Goal: Information Seeking & Learning: Learn about a topic

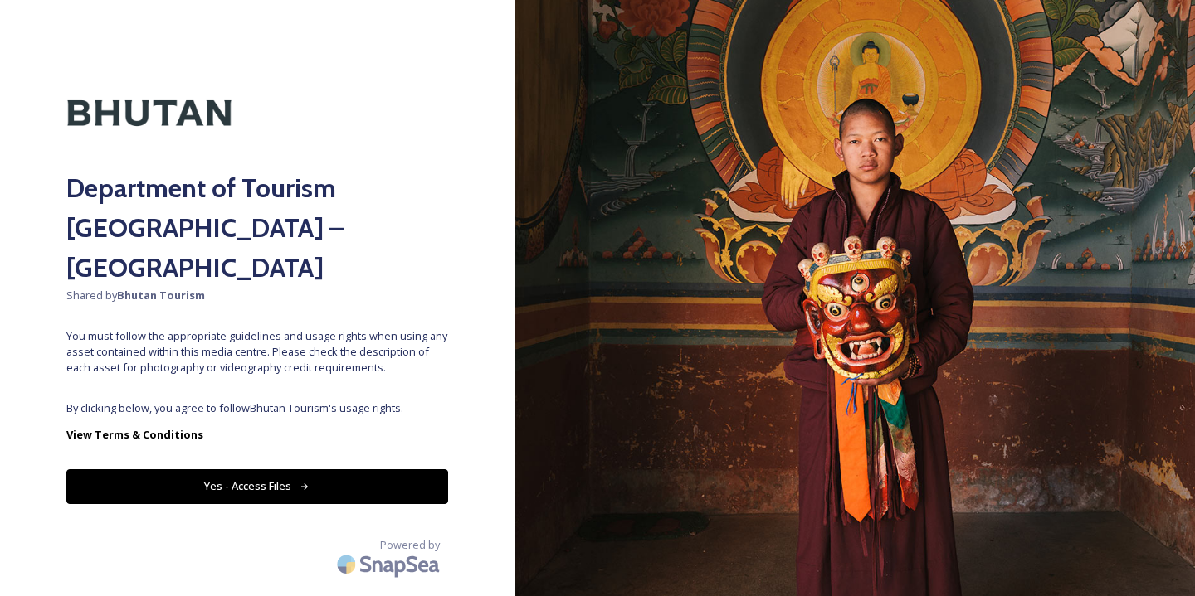
click at [257, 470] on button "Yes - Access Files" at bounding box center [257, 487] width 382 height 34
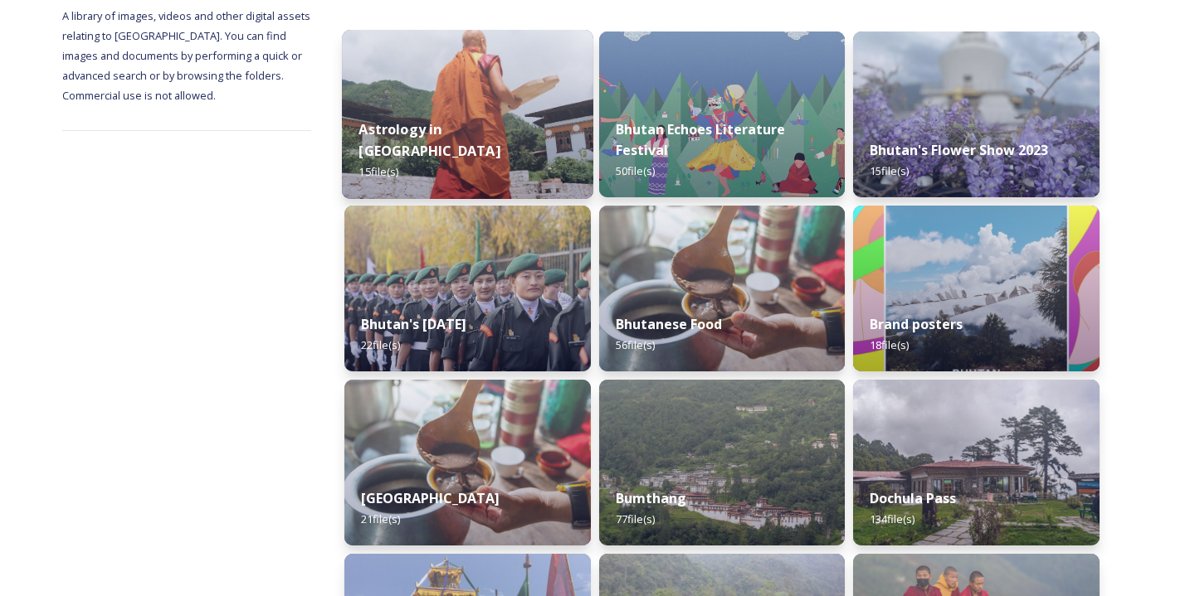
scroll to position [250, 0]
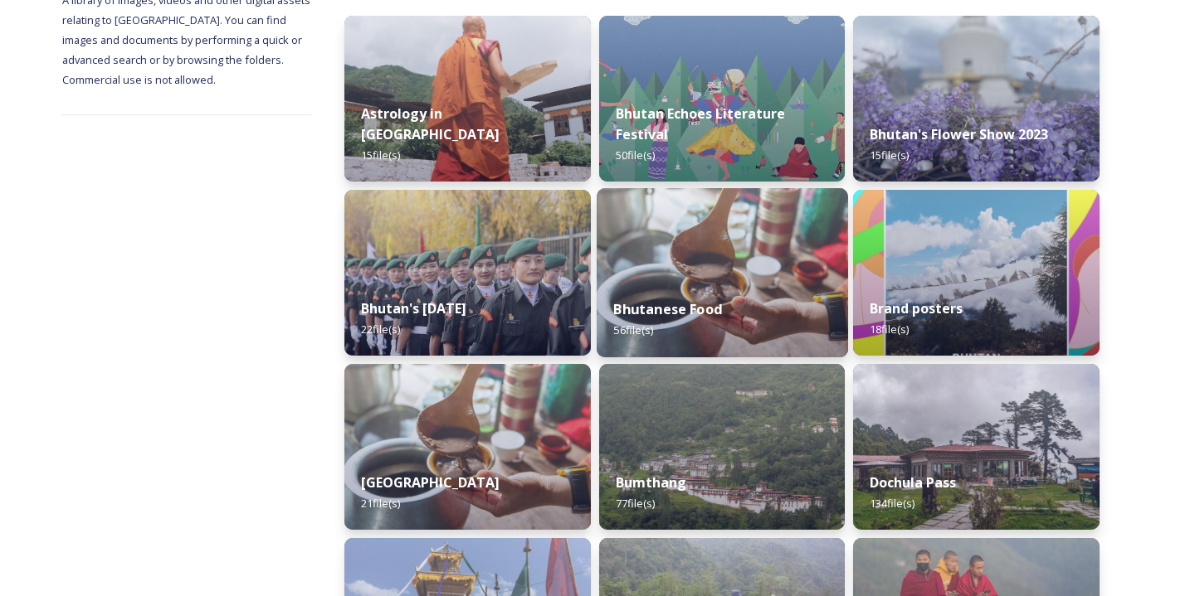
click at [673, 315] on strong "Bhutanese Food" at bounding box center [667, 309] width 109 height 18
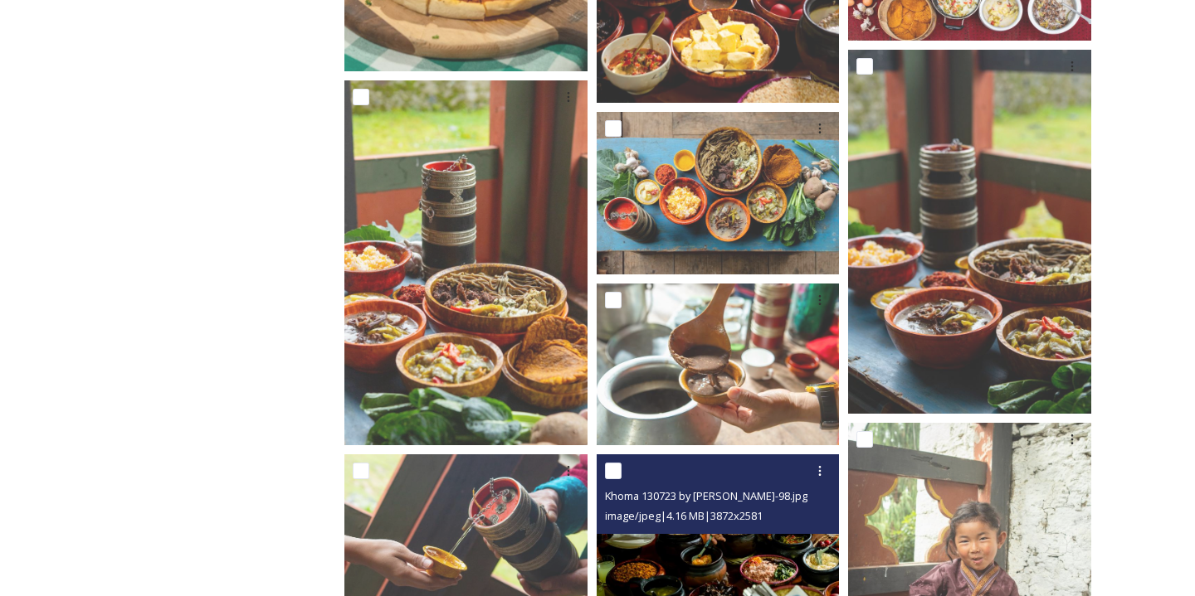
scroll to position [1660, 0]
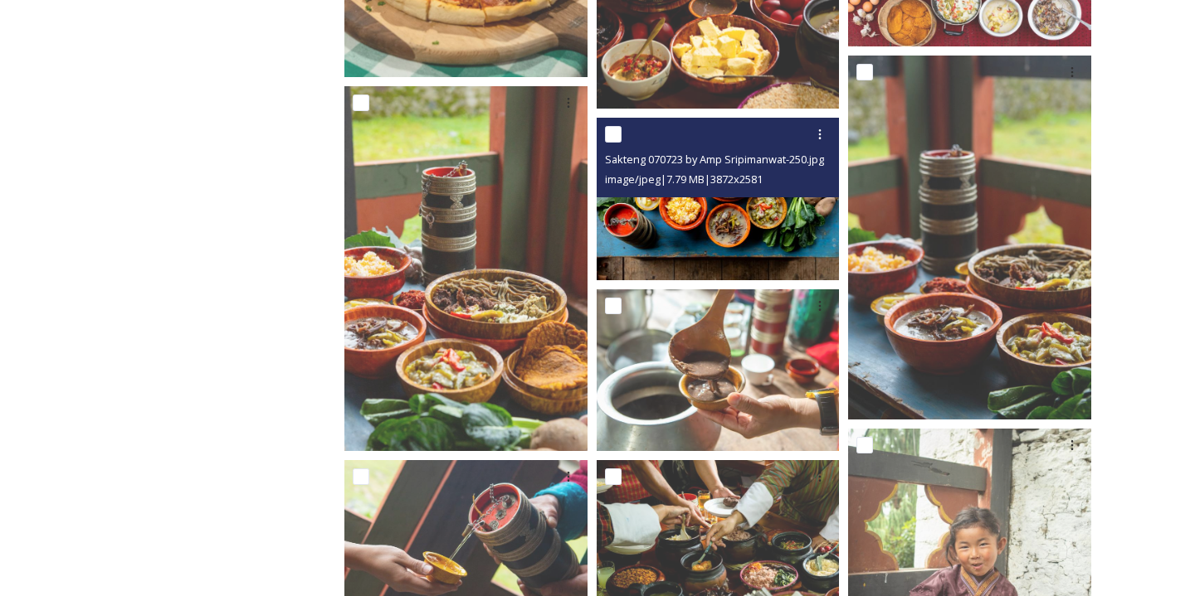
click at [724, 221] on img at bounding box center [717, 199] width 243 height 162
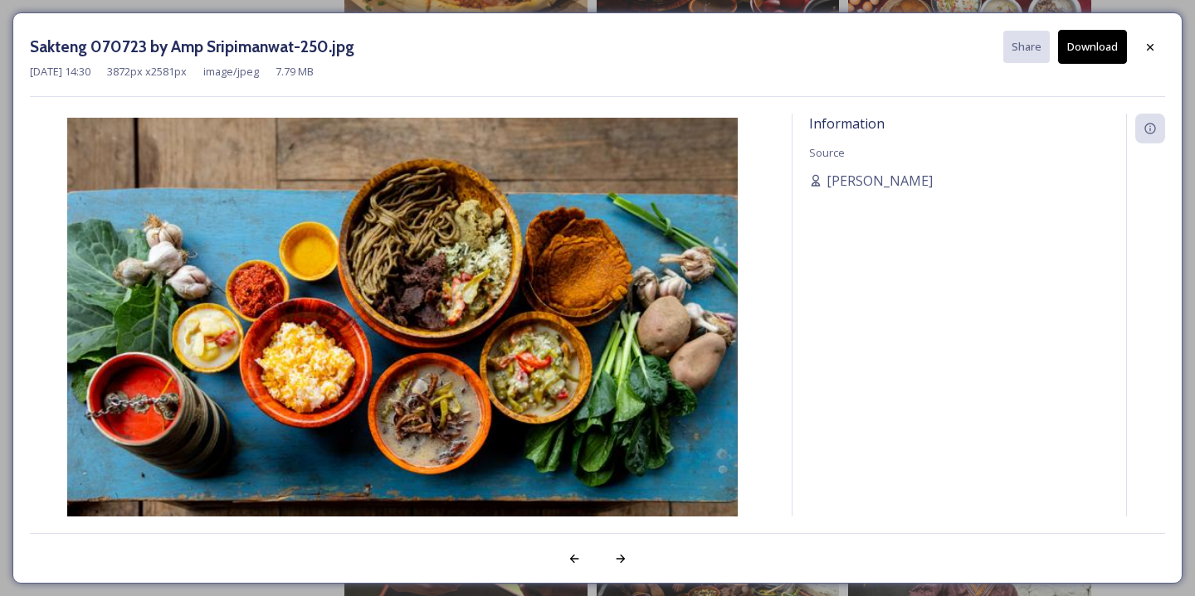
click at [724, 221] on img at bounding box center [402, 341] width 745 height 447
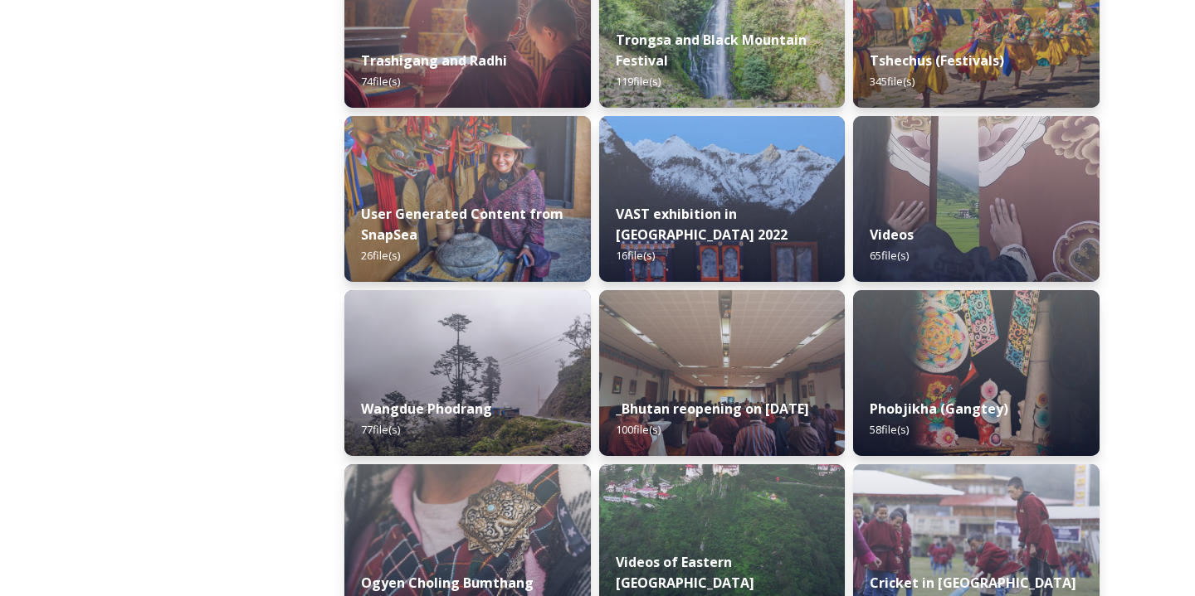
scroll to position [2242, 0]
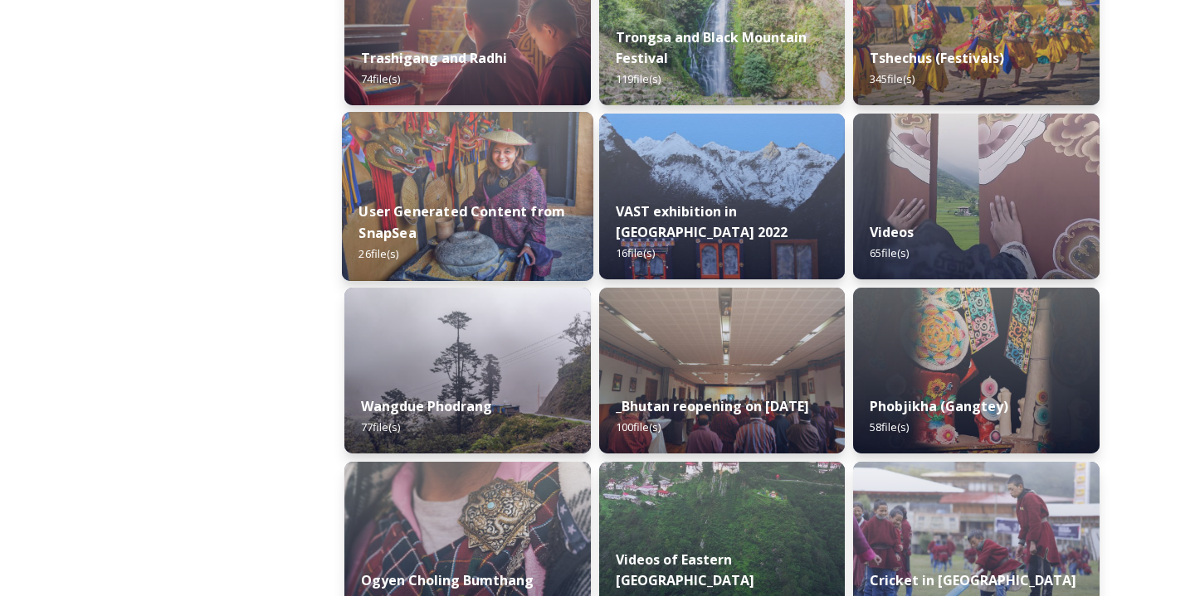
click at [451, 204] on div "User Generated Content from SnapSea 26 file(s)" at bounding box center [467, 233] width 251 height 96
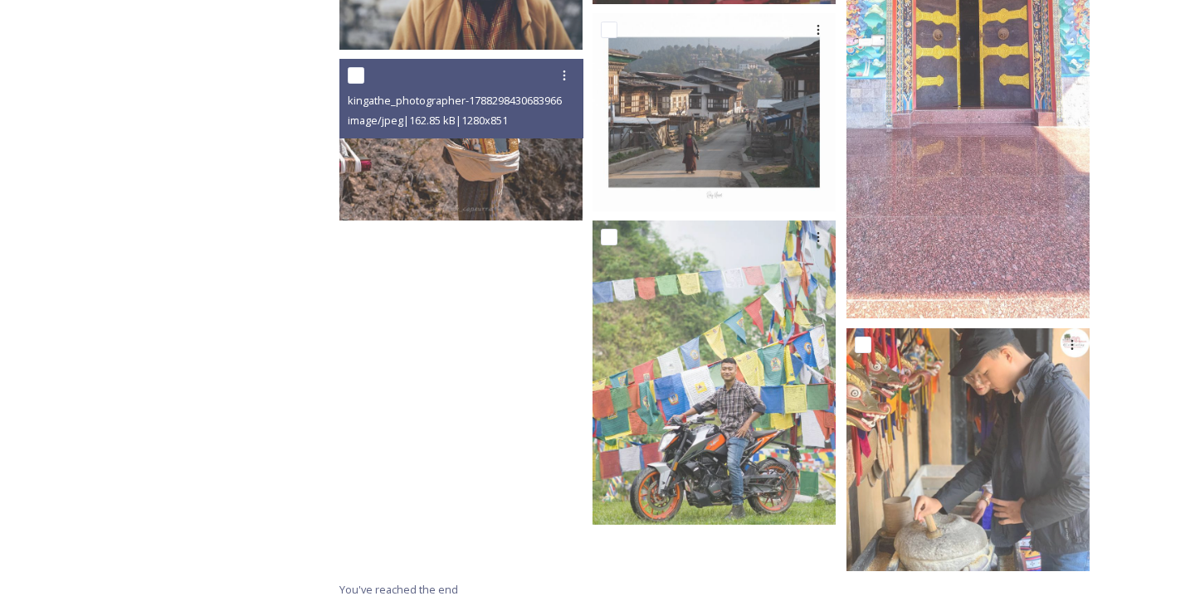
scroll to position [1889, 0]
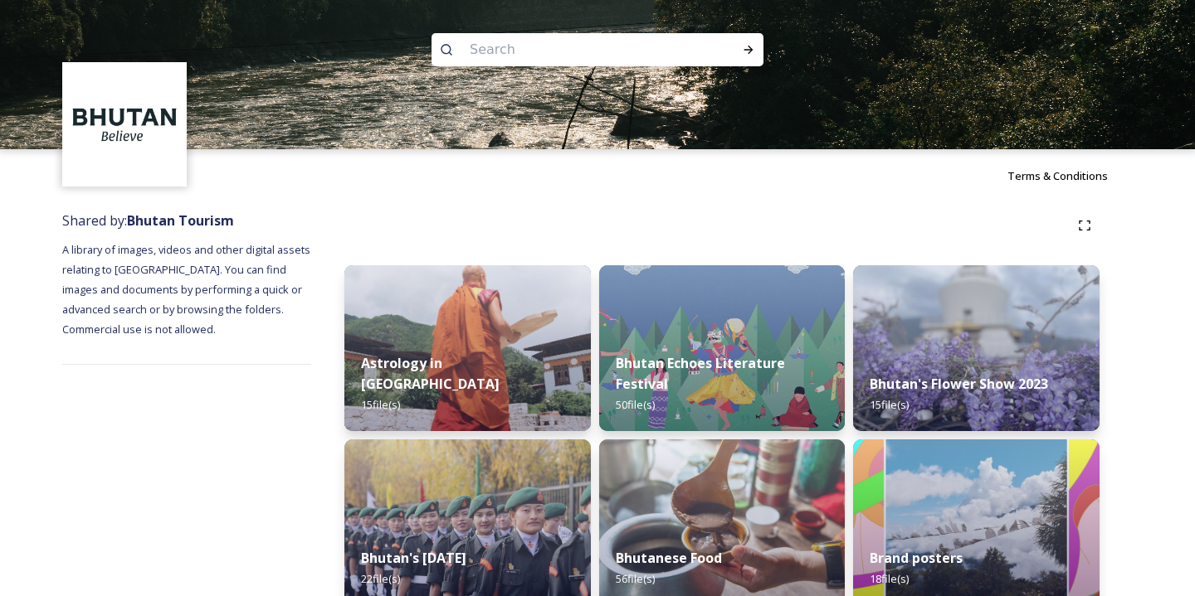
click at [528, 49] on input at bounding box center [574, 50] width 227 height 36
type input "momos"
click at [751, 49] on icon at bounding box center [748, 50] width 9 height 8
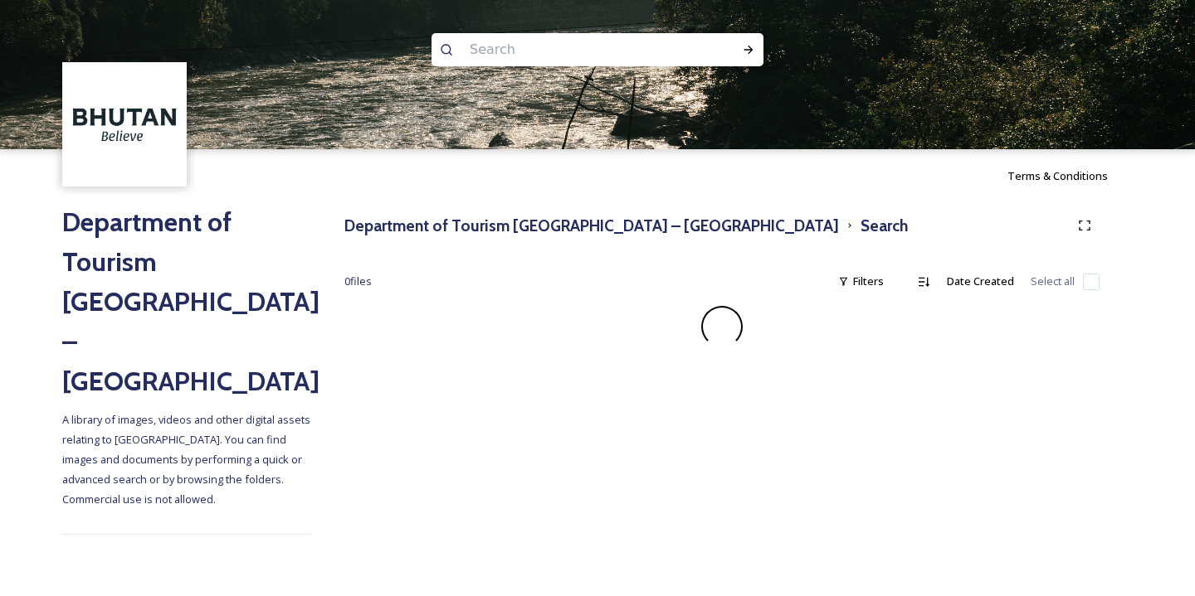
drag, startPoint x: 327, startPoint y: 373, endPoint x: 343, endPoint y: 367, distance: 17.9
click at [327, 373] on div "Department of Tourism [GEOGRAPHIC_DATA] – Brand Centre Search 0 file s Filters …" at bounding box center [721, 372] width 821 height 341
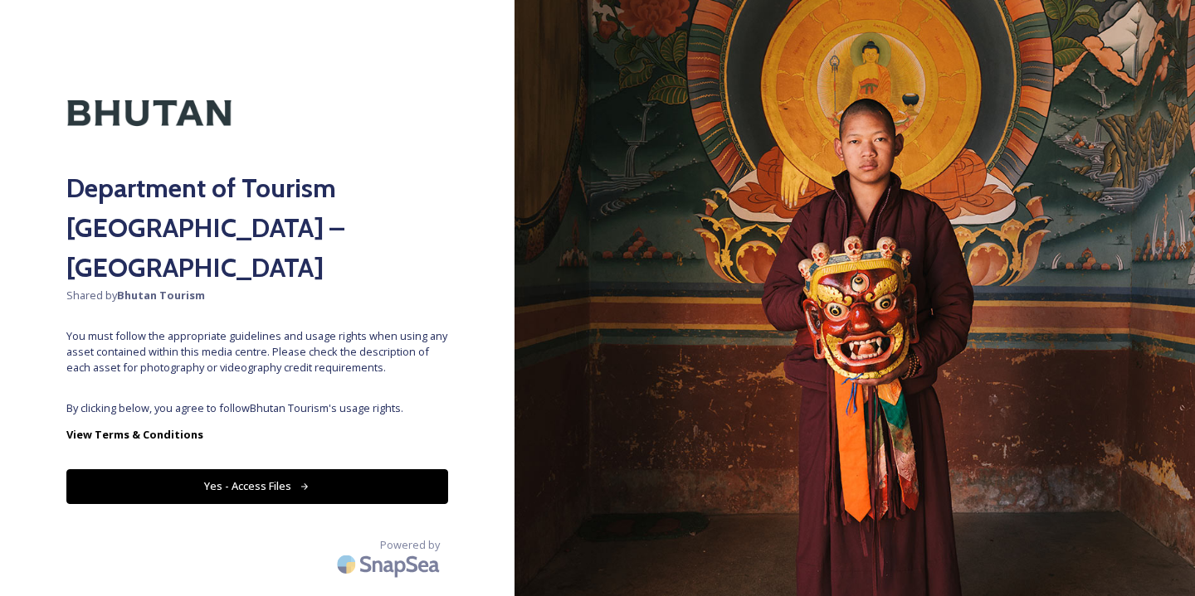
click at [291, 470] on button "Yes - Access Files" at bounding box center [257, 487] width 382 height 34
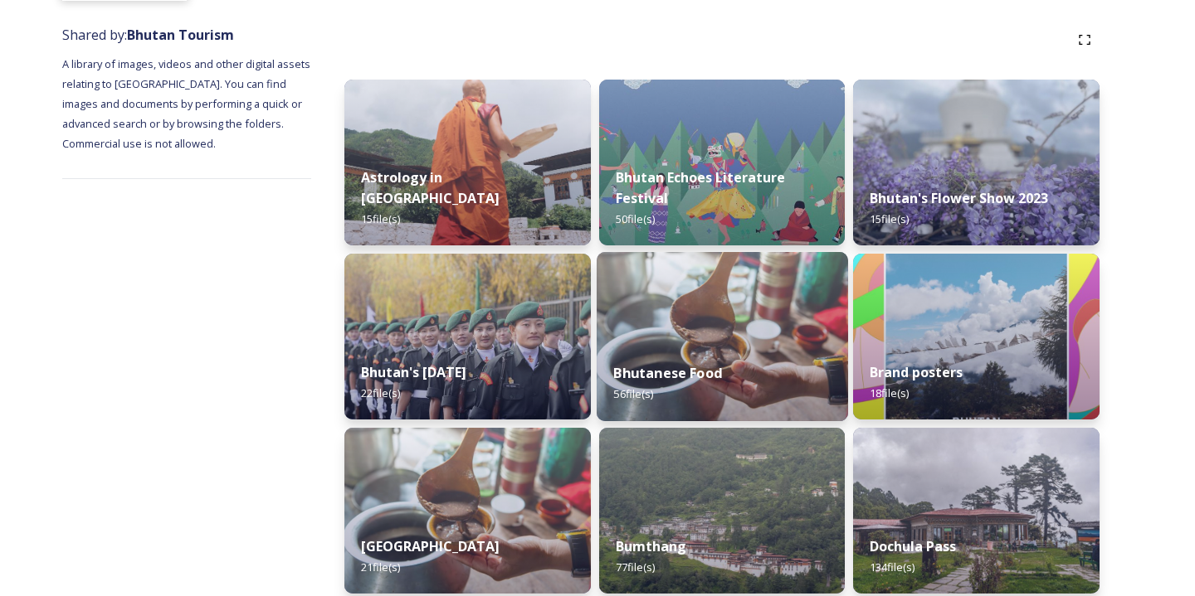
scroll to position [187, 0]
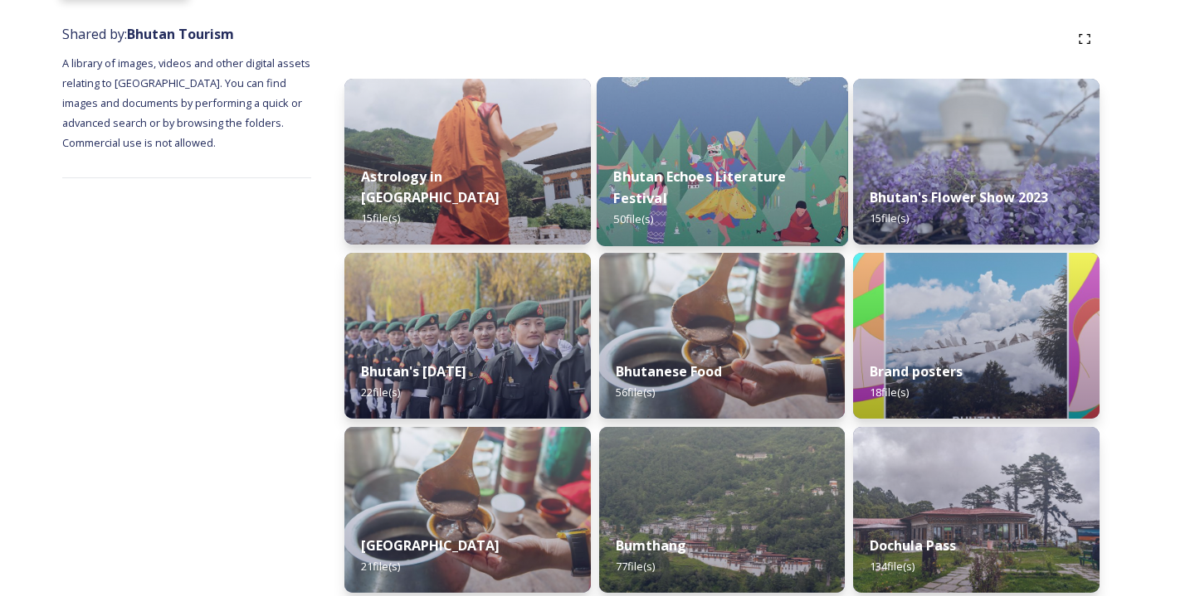
click at [659, 376] on strong "Bhutanese Food" at bounding box center [669, 372] width 106 height 18
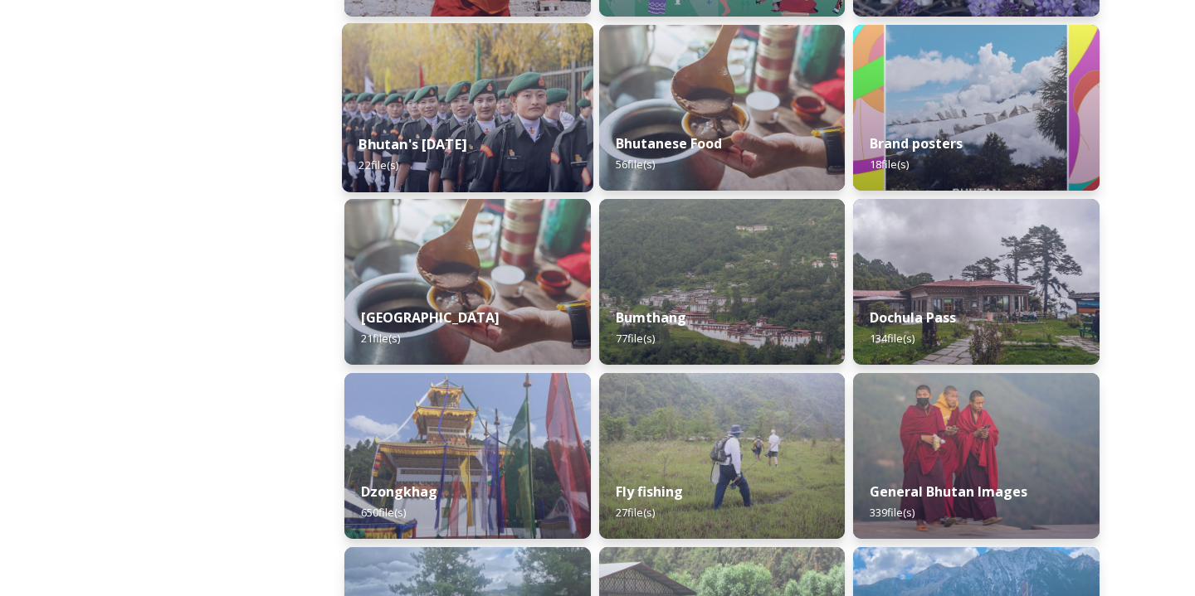
scroll to position [435, 0]
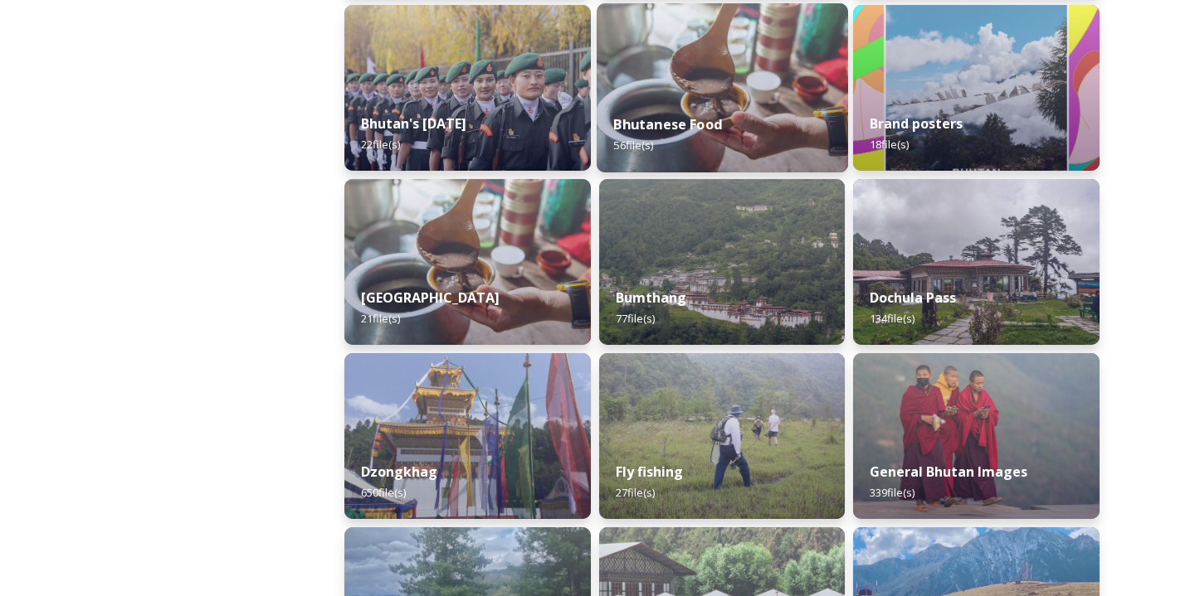
click at [674, 119] on strong "Bhutanese Food" at bounding box center [667, 124] width 109 height 18
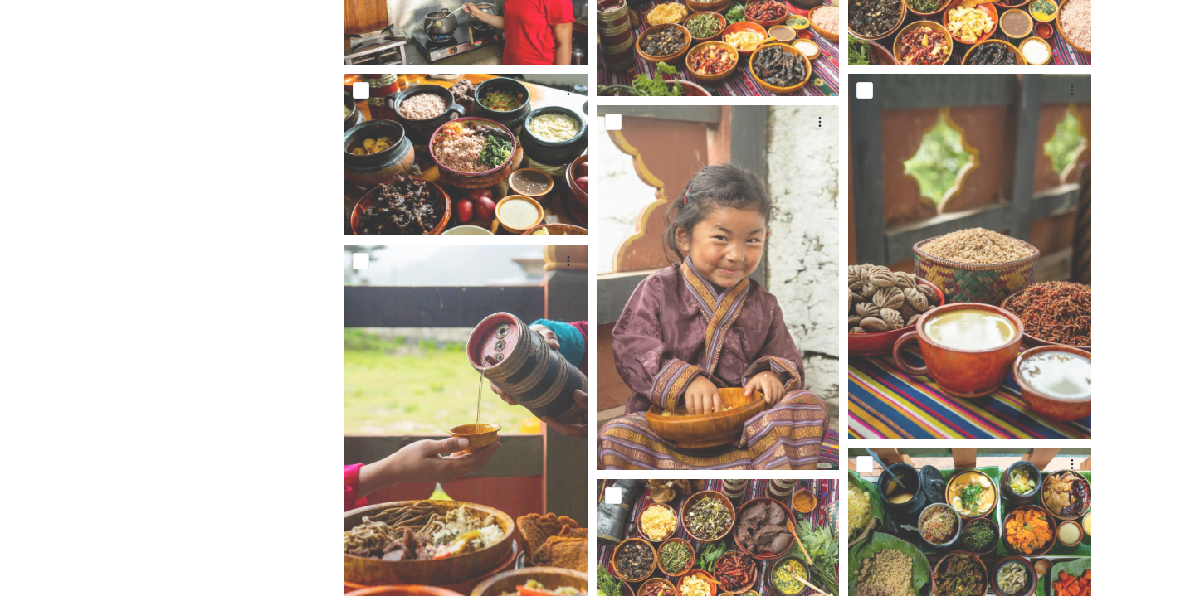
scroll to position [758, 0]
